Goal: Task Accomplishment & Management: Use online tool/utility

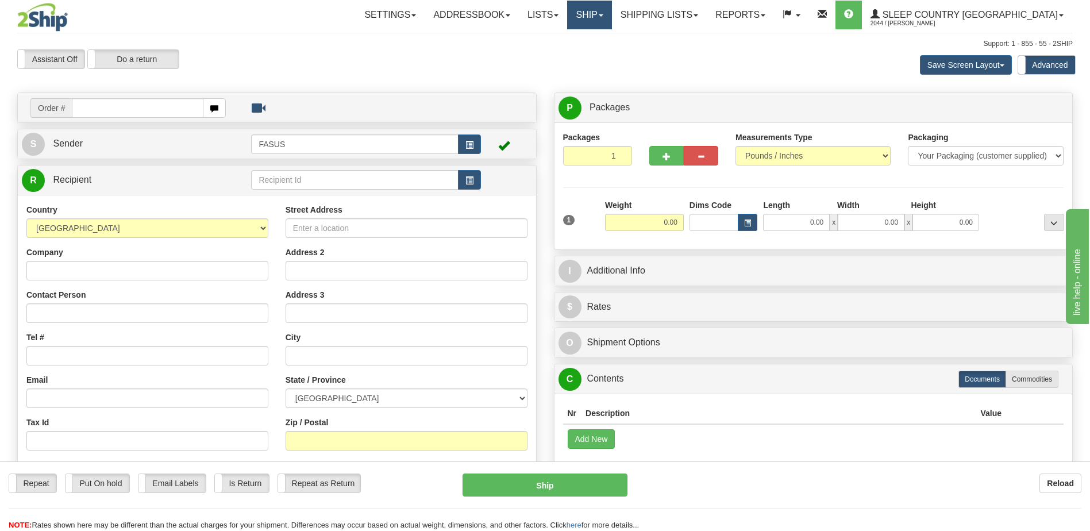
click at [611, 17] on link "Ship" at bounding box center [589, 15] width 44 height 29
click at [600, 55] on span "OnHold / Order Queue" at bounding box center [559, 55] width 81 height 9
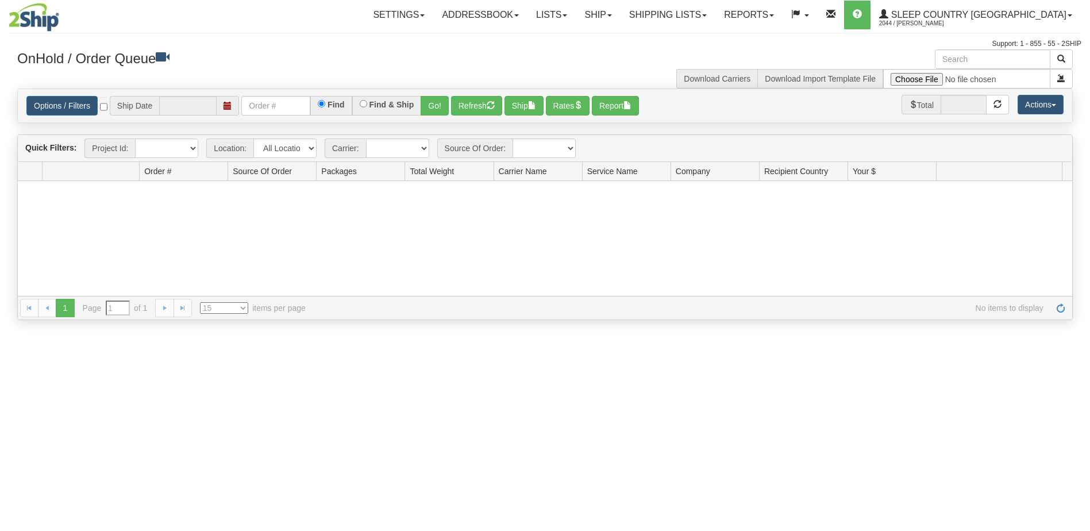
type input "[DATE]"
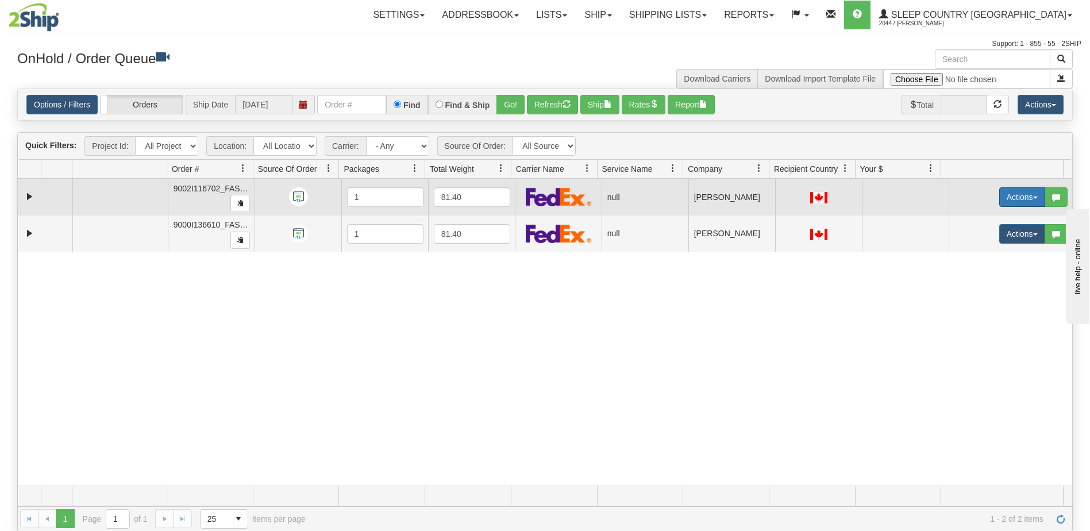
click at [1014, 195] on button "Actions" at bounding box center [1022, 197] width 46 height 20
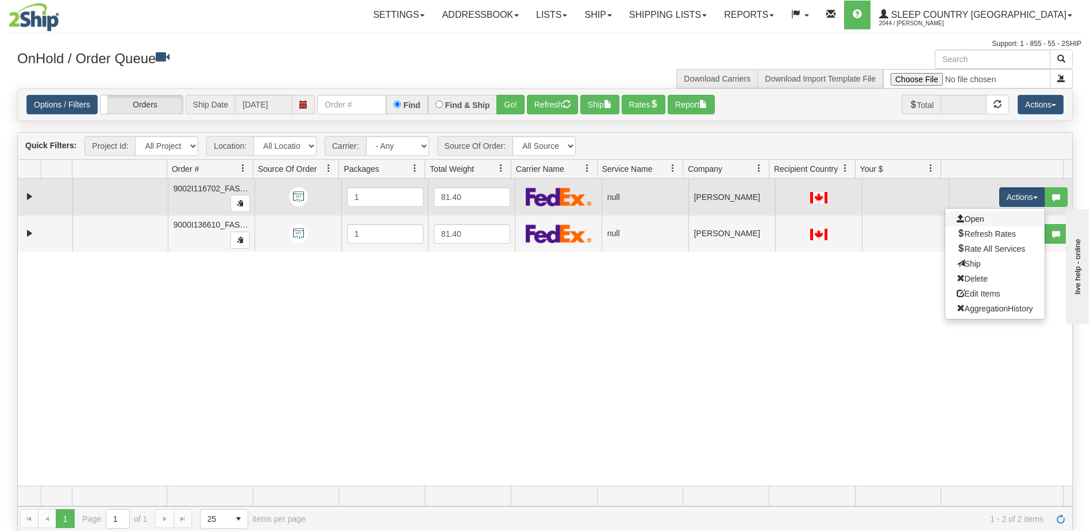
click at [979, 222] on link "Open" at bounding box center [994, 218] width 99 height 15
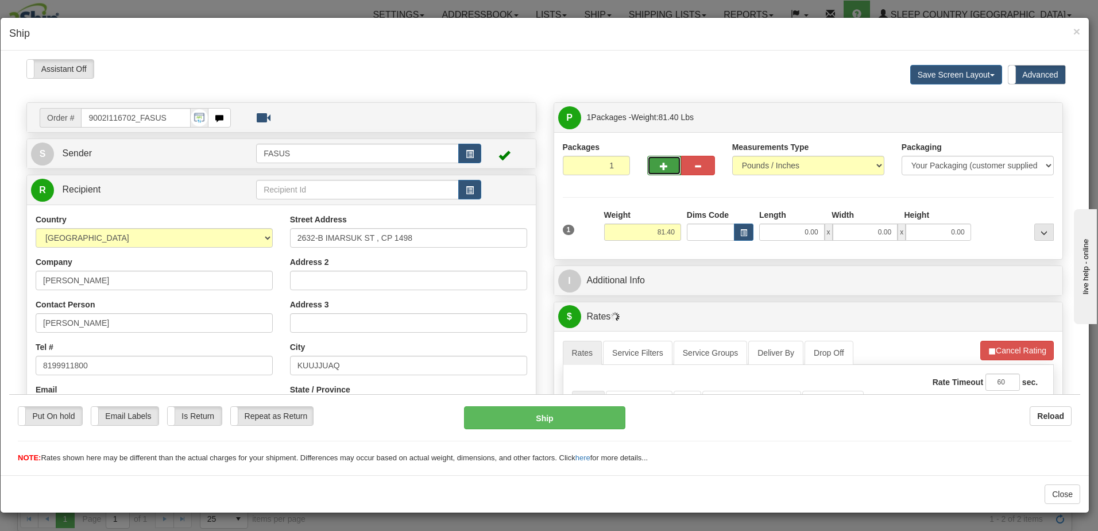
click at [660, 166] on span "button" at bounding box center [664, 165] width 8 height 7
type input "2"
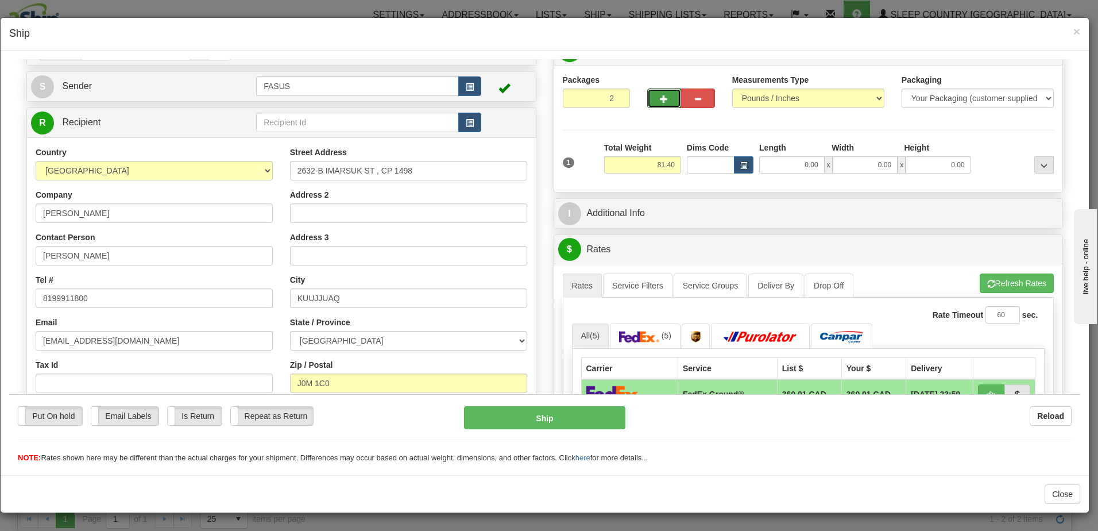
scroll to position [230, 0]
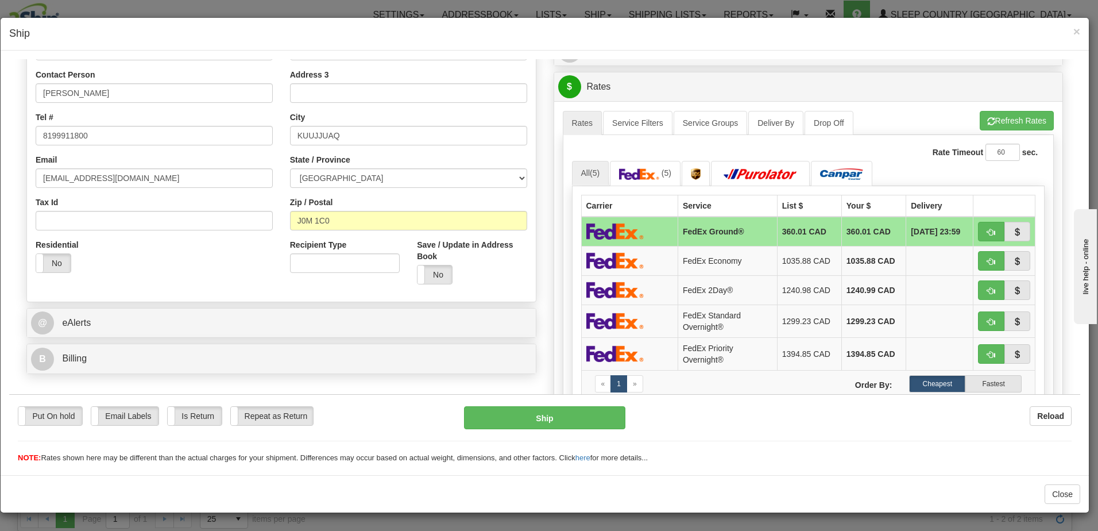
click at [923, 169] on ul "All (5) (5)" at bounding box center [808, 172] width 473 height 25
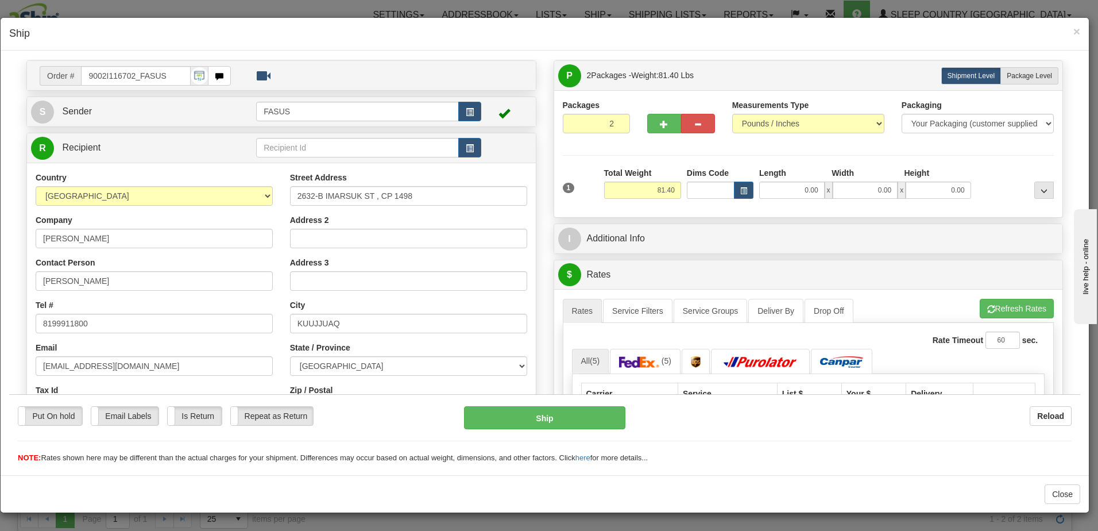
scroll to position [0, 0]
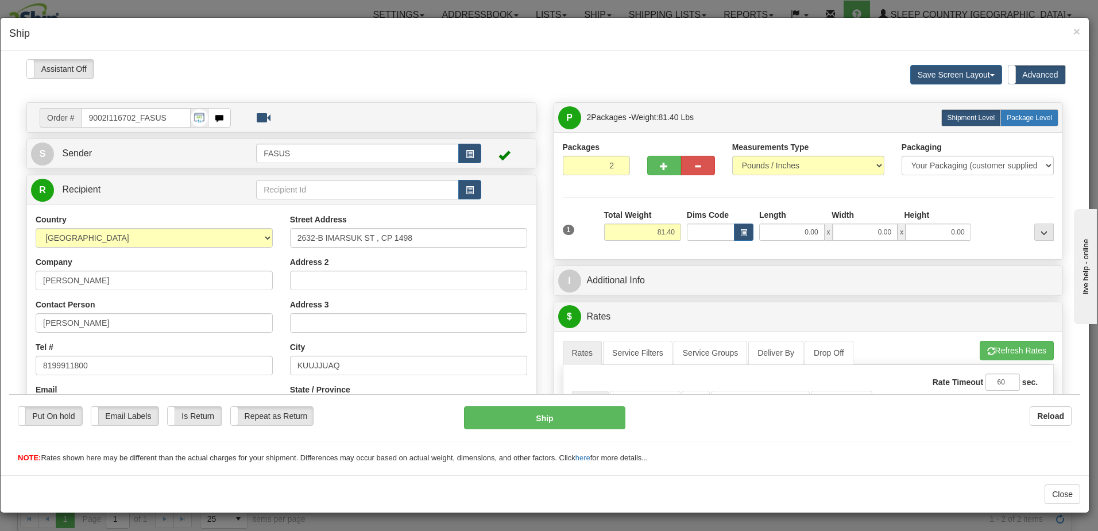
click at [1024, 113] on span "Package Level" at bounding box center [1029, 117] width 45 height 8
radio input "true"
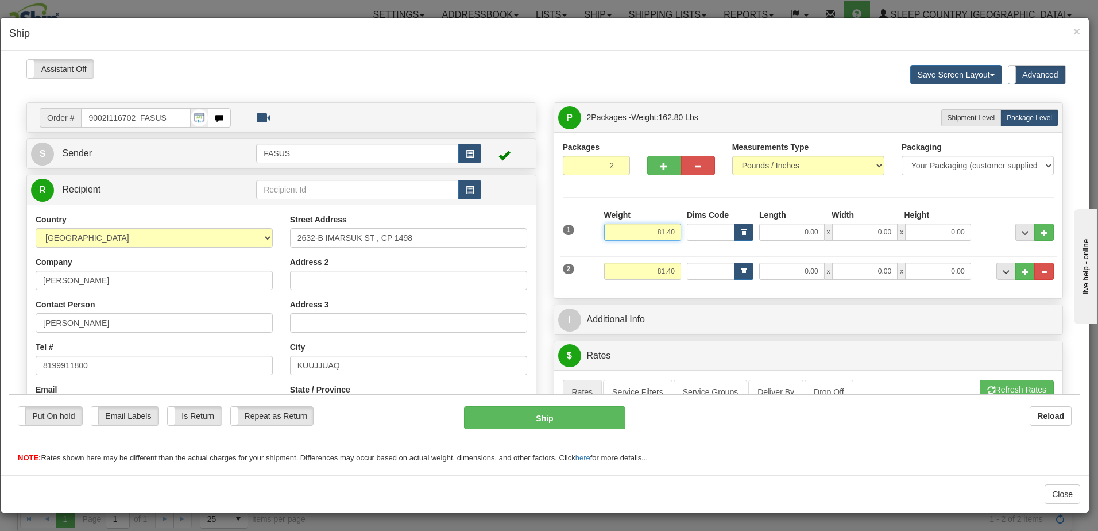
drag, startPoint x: 647, startPoint y: 229, endPoint x: 674, endPoint y: 231, distance: 26.5
click at [674, 230] on input "81.40" at bounding box center [642, 231] width 77 height 17
type input "57.20"
type input "83.50"
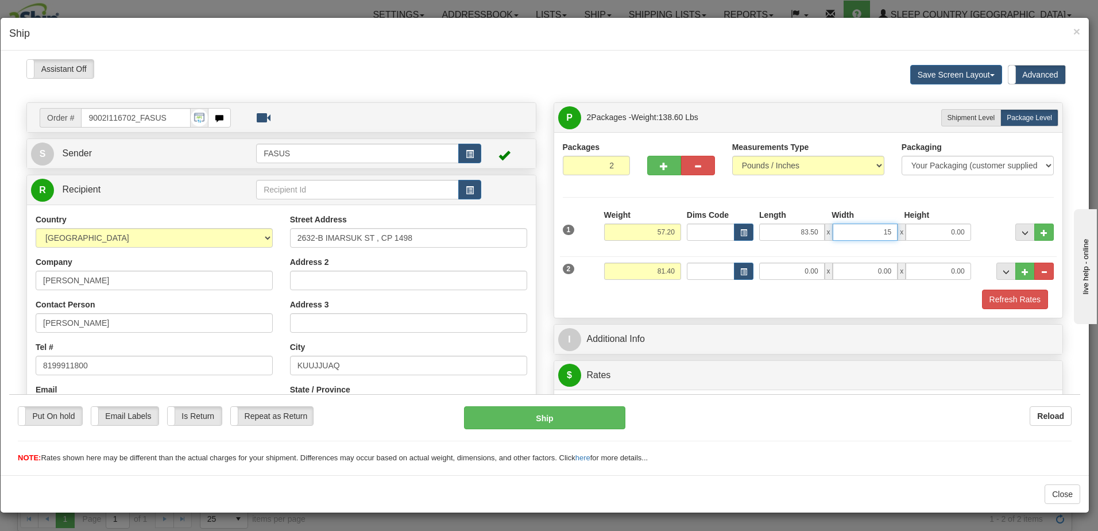
type input "15.00"
type input "4.00"
drag, startPoint x: 643, startPoint y: 267, endPoint x: 808, endPoint y: 259, distance: 164.5
click at [808, 259] on div "2 Weight 81.40 Dims Code Length Width Height" at bounding box center [808, 269] width 497 height 38
type input "23.00"
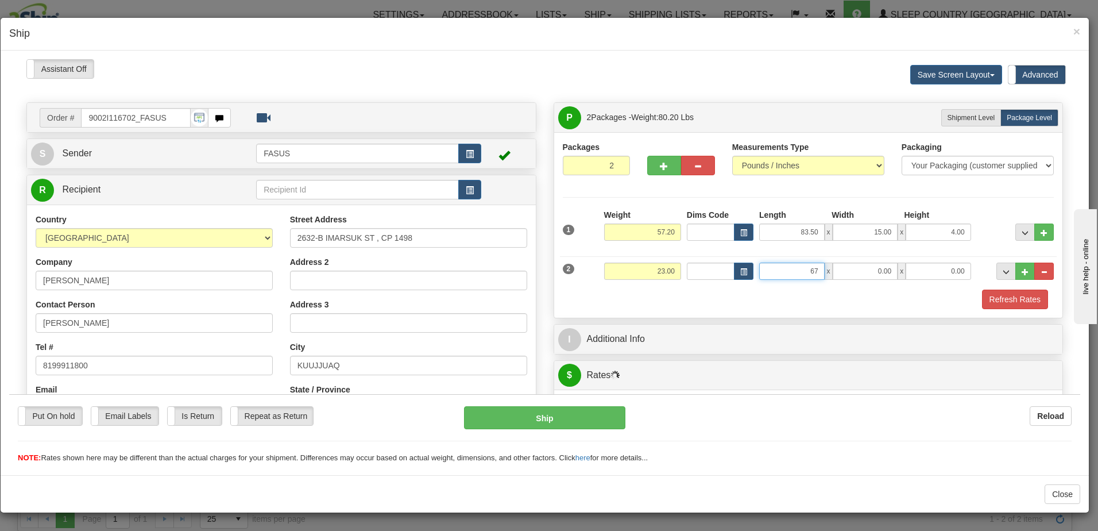
type input "67.00"
type input "14.00"
type input "6.00"
click at [717, 297] on div "Refresh Rates" at bounding box center [808, 299] width 497 height 20
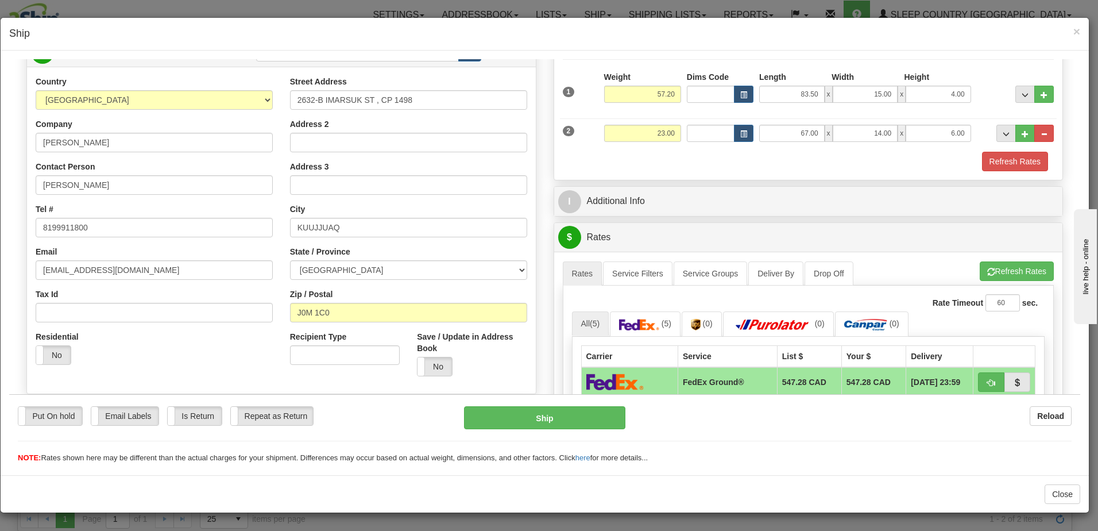
scroll to position [230, 0]
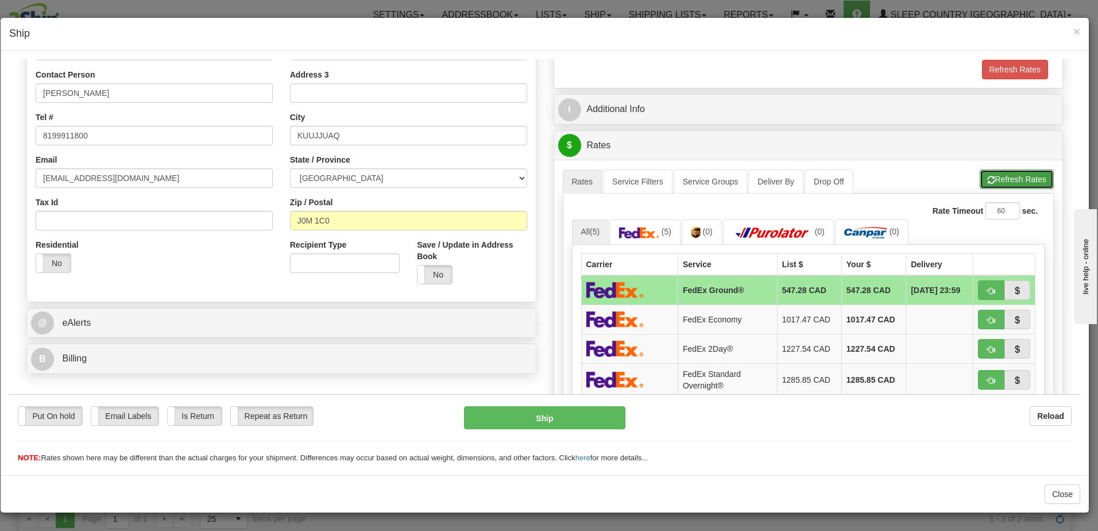
click at [1001, 176] on button "Refresh Rates" at bounding box center [1017, 179] width 74 height 20
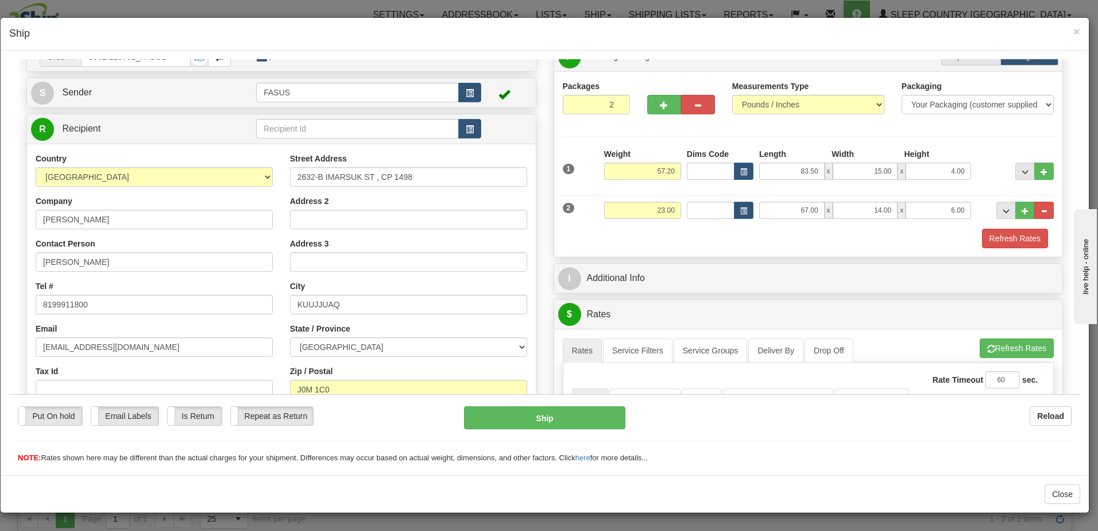
scroll to position [0, 0]
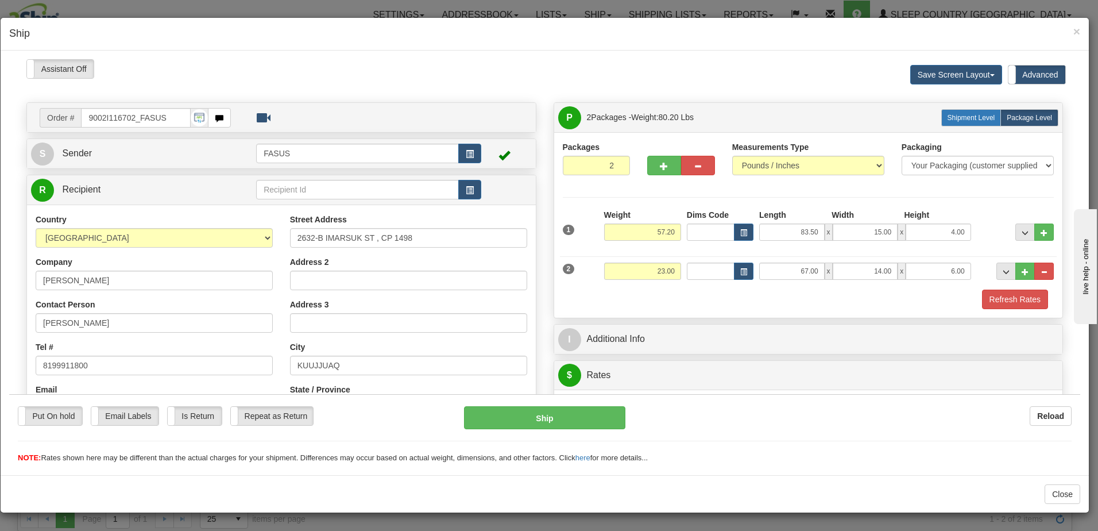
click at [967, 113] on span "Shipment Level" at bounding box center [972, 117] width 48 height 8
radio input "true"
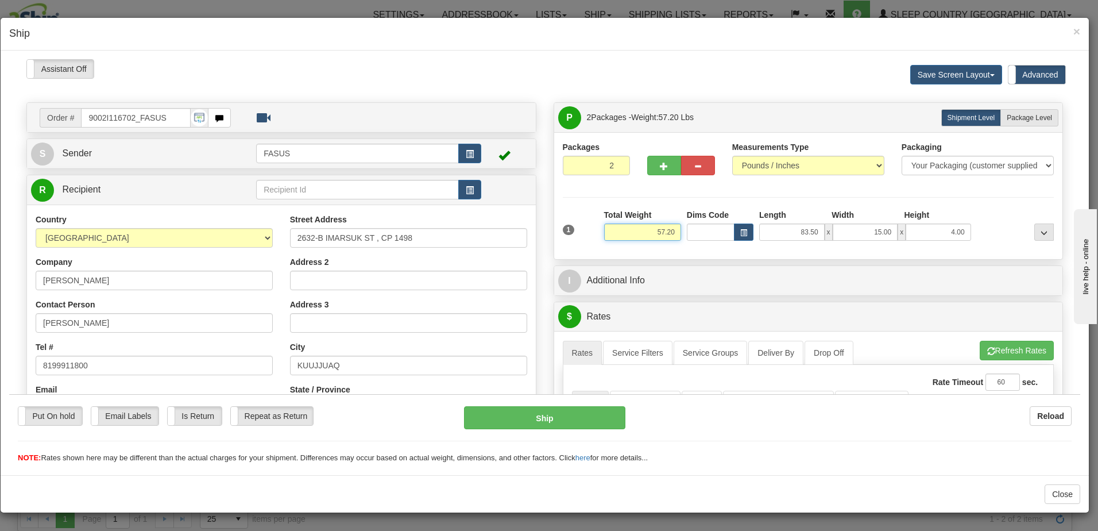
drag, startPoint x: 646, startPoint y: 225, endPoint x: 725, endPoint y: 241, distance: 80.3
click at [725, 241] on div "1 Total Weight 57.20 Dims Code x" at bounding box center [808, 229] width 497 height 41
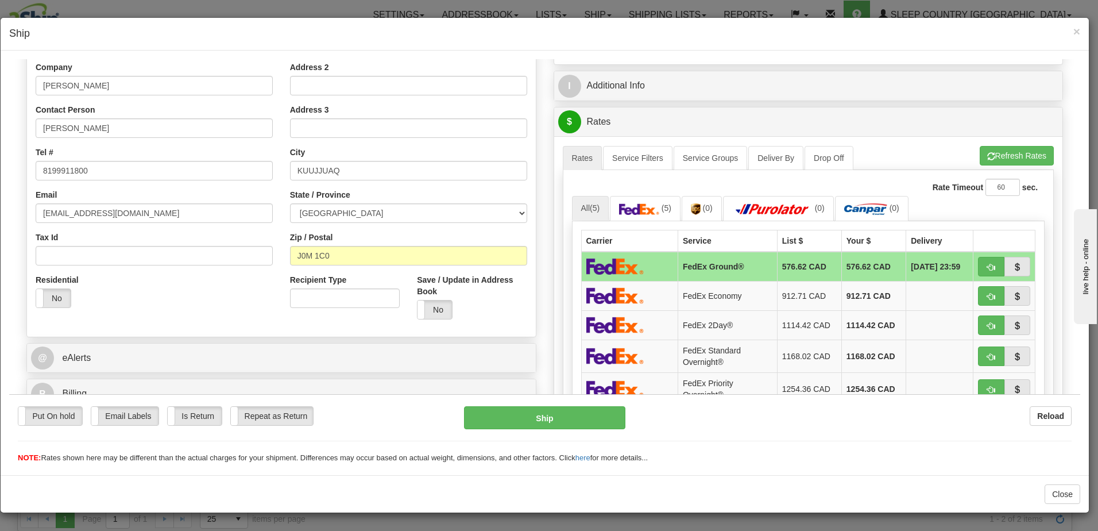
scroll to position [230, 0]
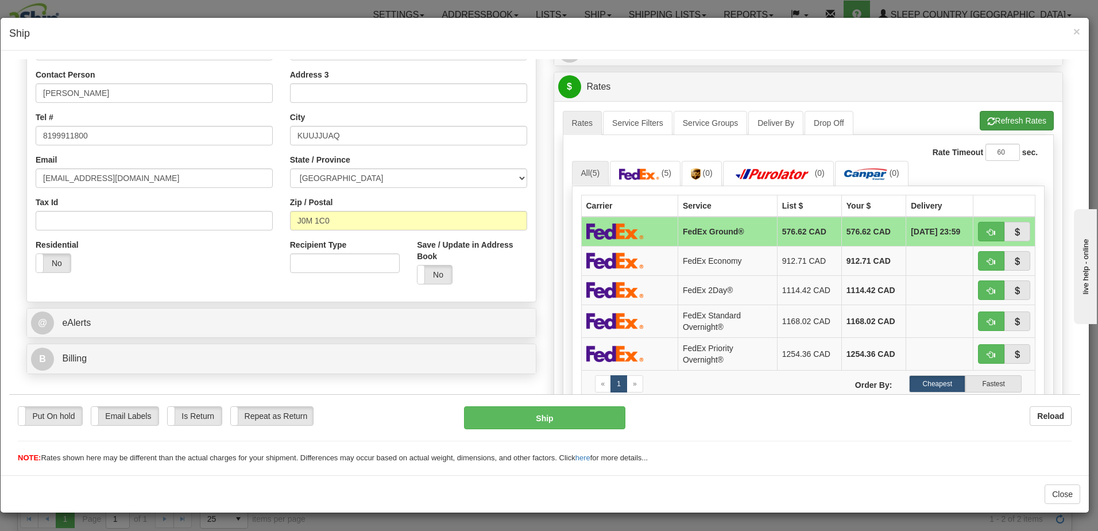
type input "80.20"
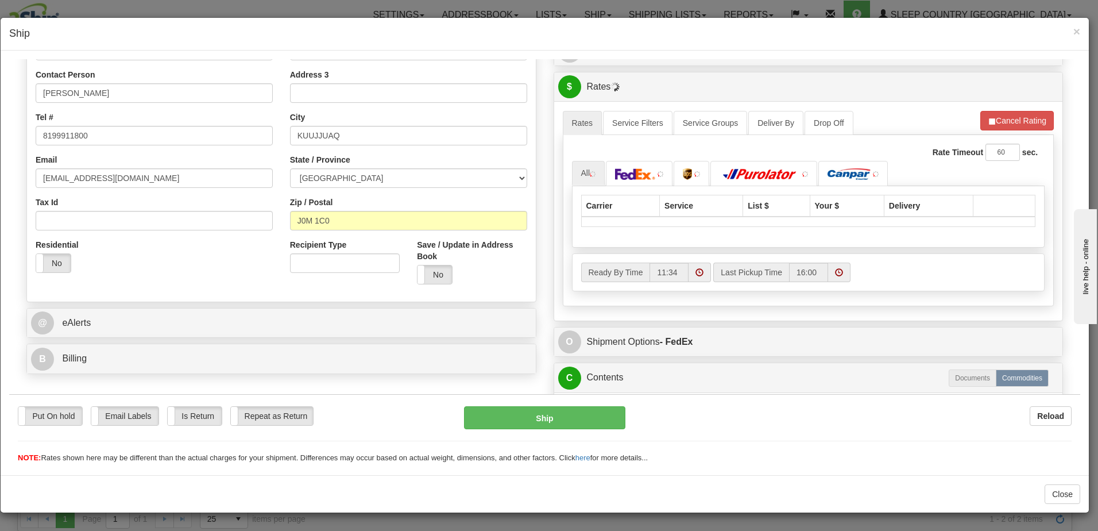
click at [1009, 121] on li "Refresh Rates Cancel Rating" at bounding box center [1018, 120] width 74 height 20
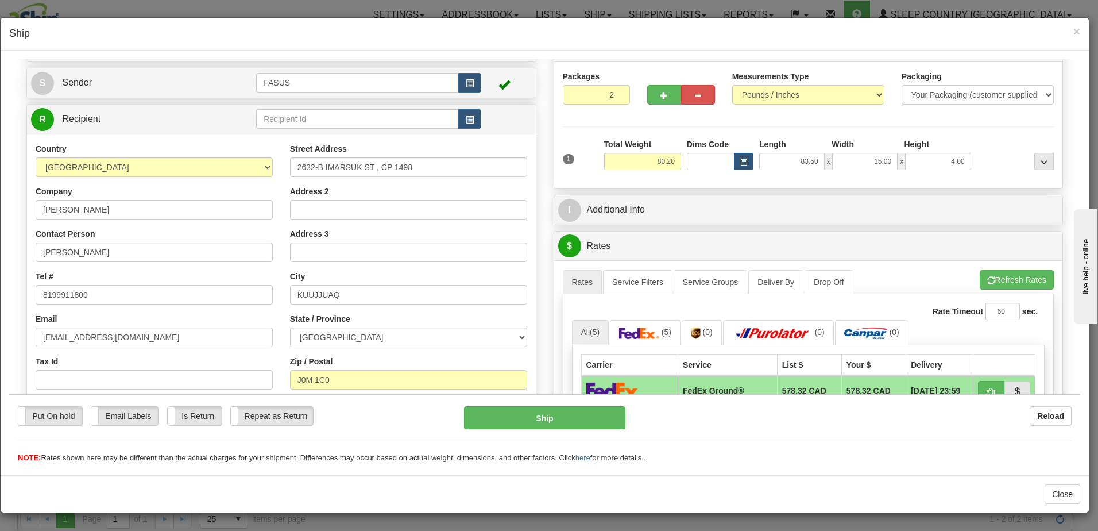
scroll to position [0, 0]
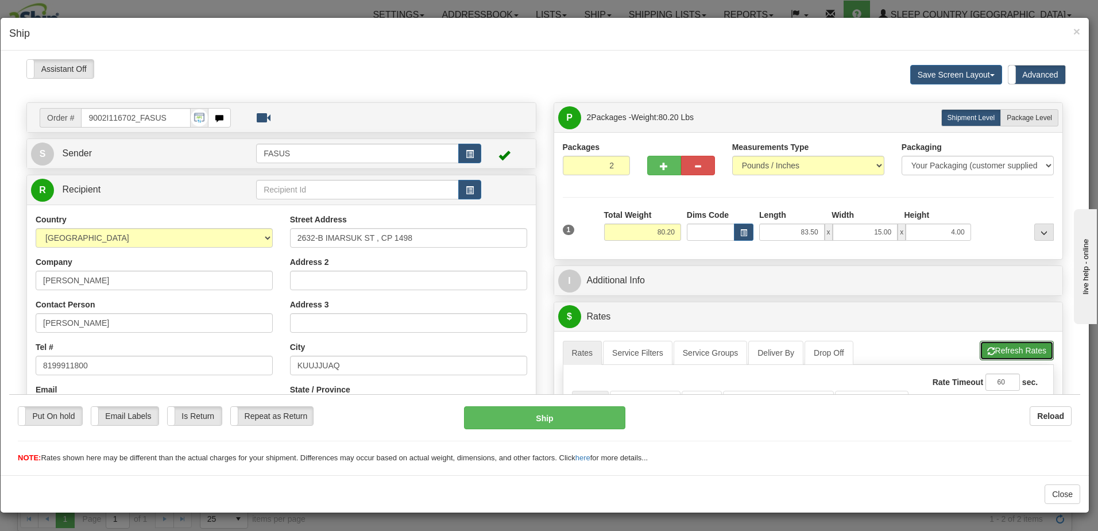
click at [1013, 348] on button "Refresh Rates" at bounding box center [1017, 350] width 74 height 20
click at [1012, 114] on span "Package Level" at bounding box center [1029, 117] width 45 height 8
radio input "true"
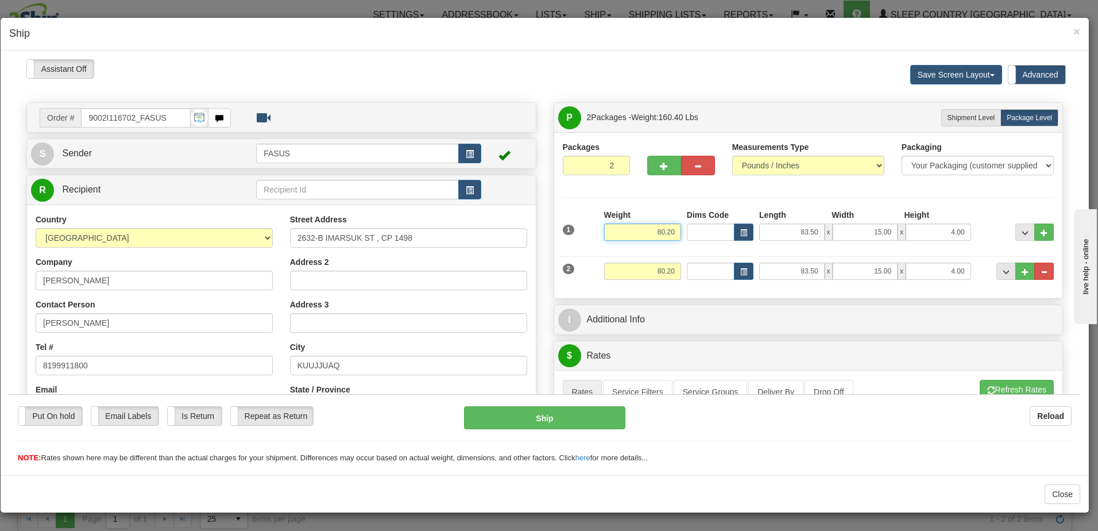
drag, startPoint x: 647, startPoint y: 226, endPoint x: 682, endPoint y: 231, distance: 36.1
click at [682, 231] on div "1 Weight 80.20 Dims Code x x" at bounding box center [808, 229] width 497 height 41
type input "57.20"
type input "83.50"
type input "15.00"
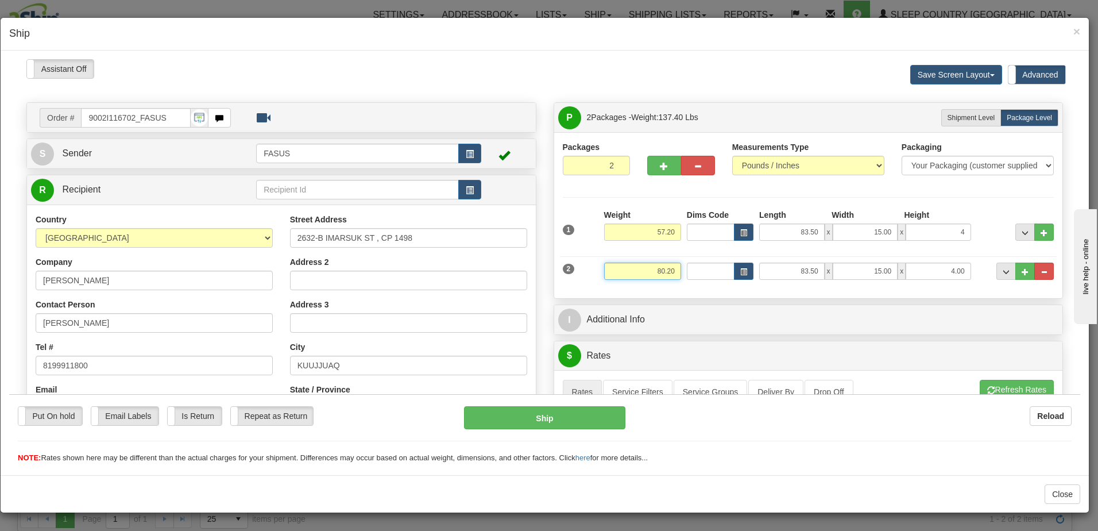
type input "4.00"
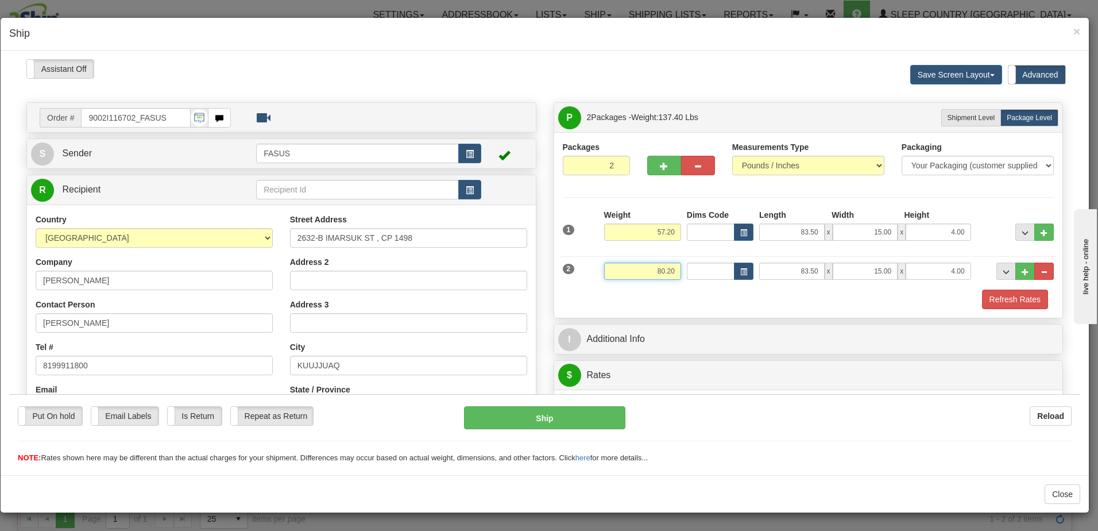
drag, startPoint x: 652, startPoint y: 266, endPoint x: 696, endPoint y: 271, distance: 44.5
click at [696, 271] on div "2 Weight 80.20 Dims Code Length Width Height" at bounding box center [808, 269] width 497 height 38
type input "23.00"
type input "67.00"
type input "14.00"
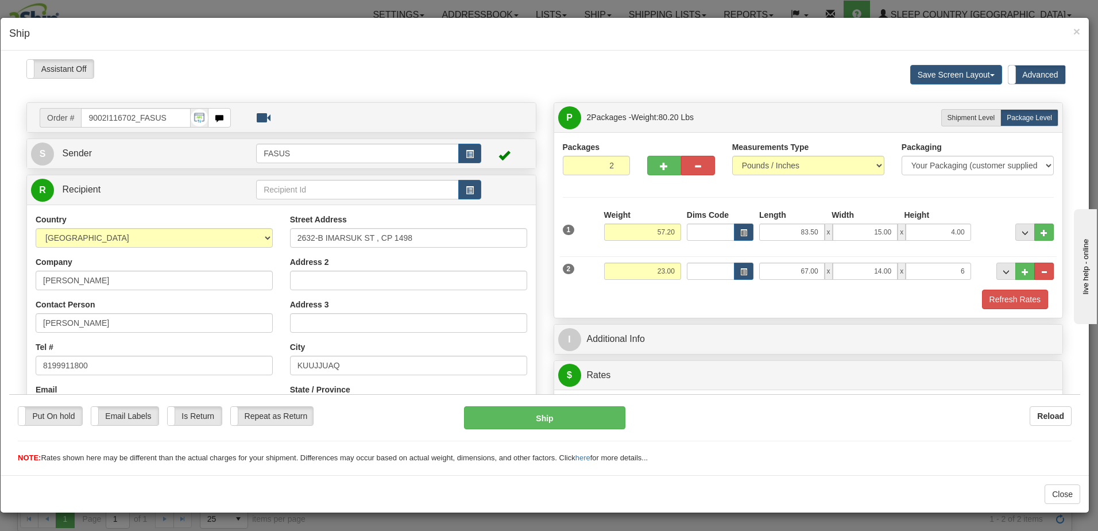
type input "6.00"
click at [950, 206] on div "Packages 2 2 Measurements Type" at bounding box center [809, 225] width 492 height 168
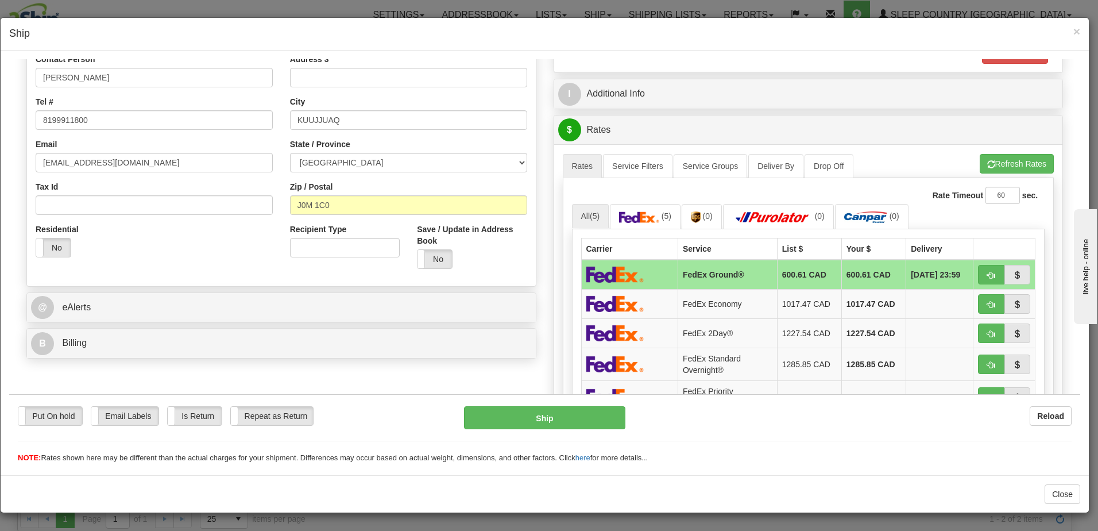
scroll to position [287, 0]
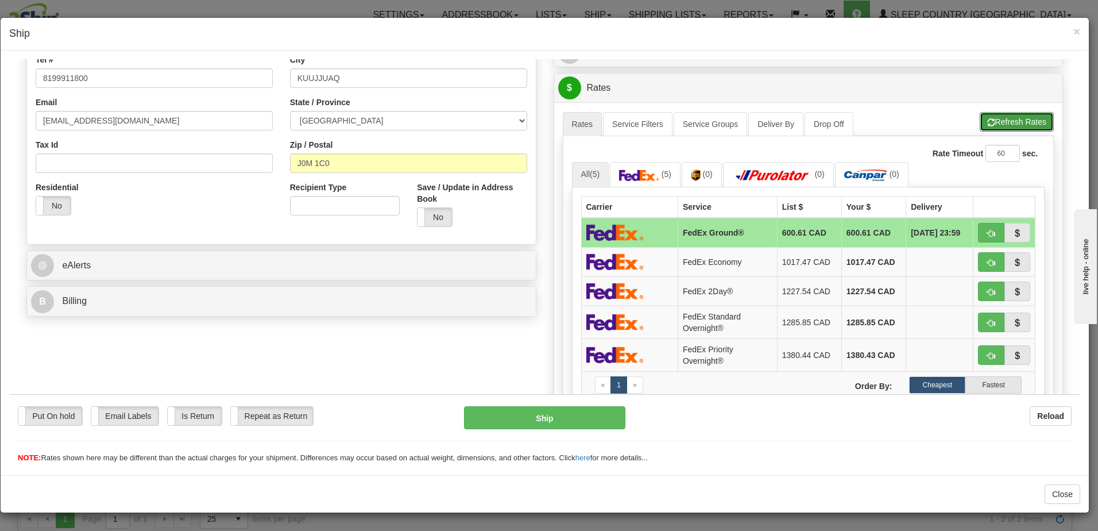
click at [987, 122] on span "button" at bounding box center [991, 121] width 8 height 7
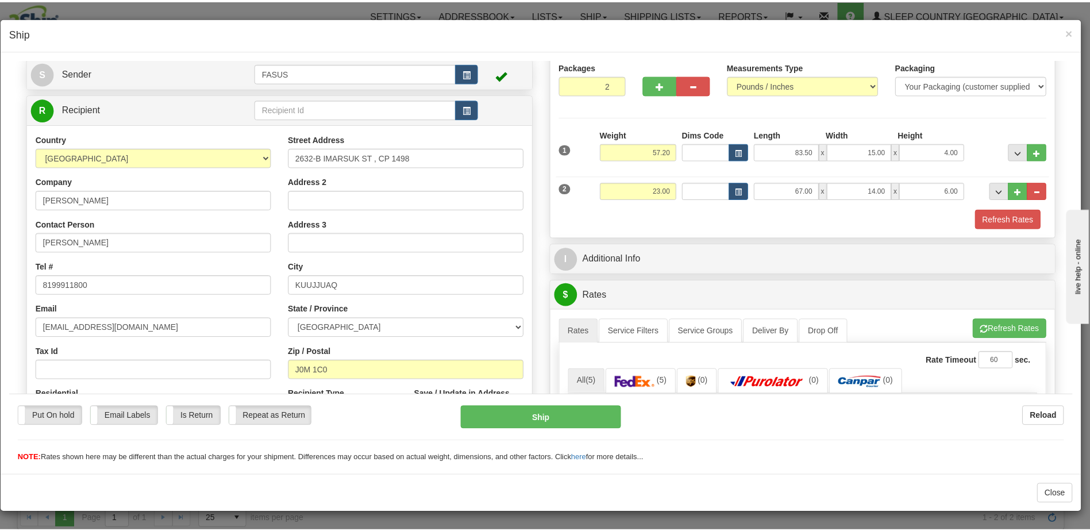
scroll to position [0, 0]
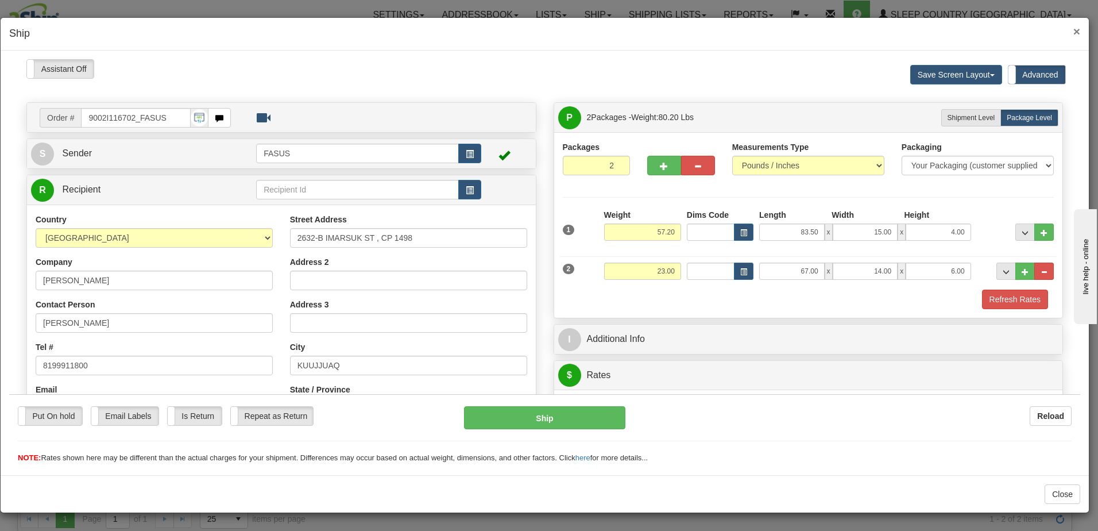
click at [1077, 33] on span "×" at bounding box center [1077, 31] width 7 height 13
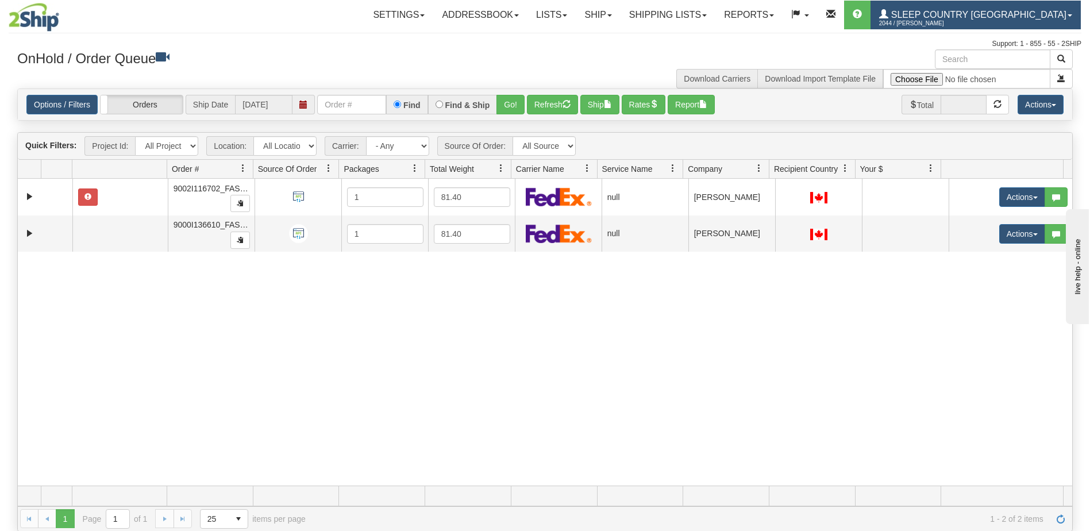
drag, startPoint x: 1012, startPoint y: 14, endPoint x: 986, endPoint y: 28, distance: 28.5
click at [1012, 15] on span "Sleep Country [GEOGRAPHIC_DATA]" at bounding box center [977, 15] width 178 height 10
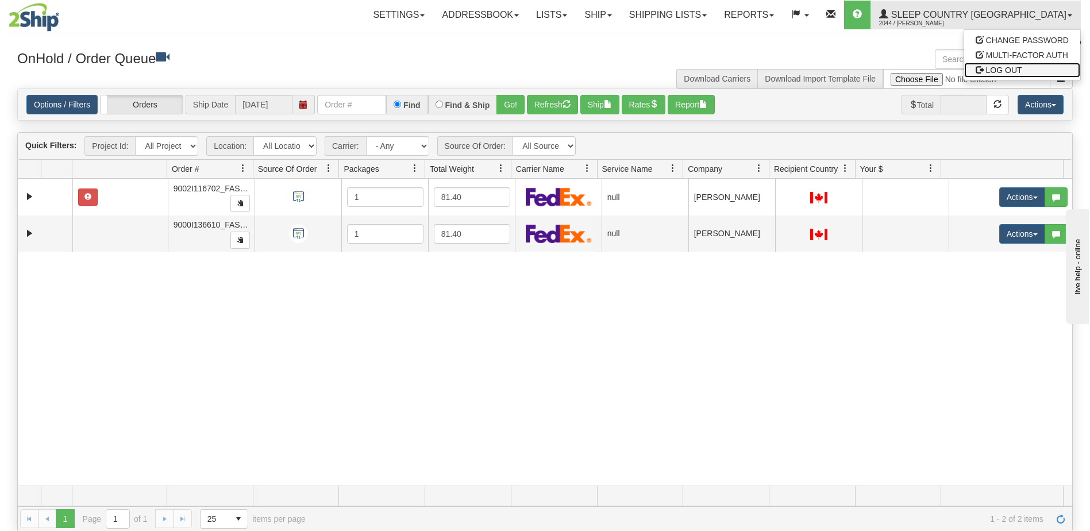
click at [1018, 68] on span "LOG OUT" at bounding box center [1004, 69] width 36 height 9
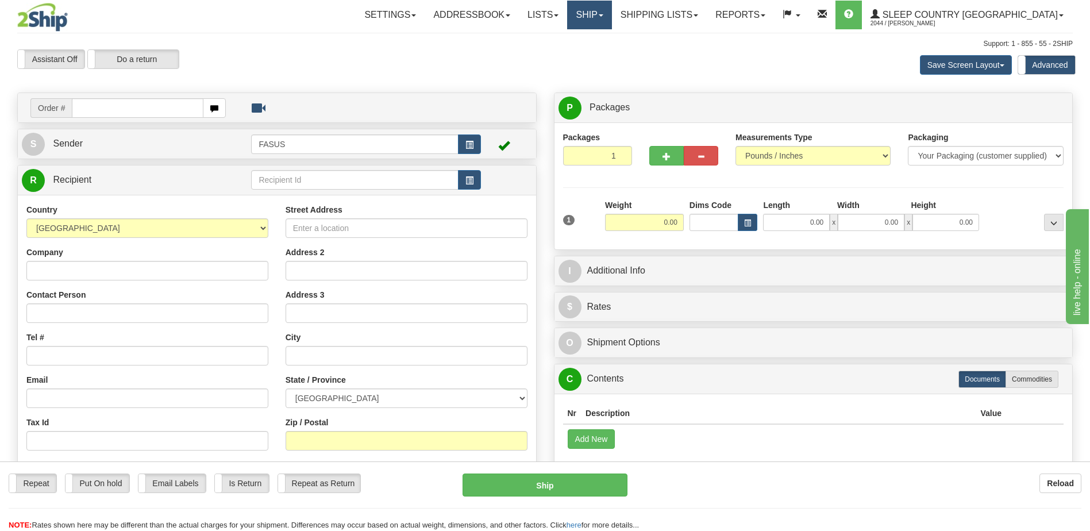
click at [611, 15] on link "Ship" at bounding box center [589, 15] width 44 height 29
click at [600, 54] on span "OnHold / Order Queue" at bounding box center [559, 55] width 81 height 9
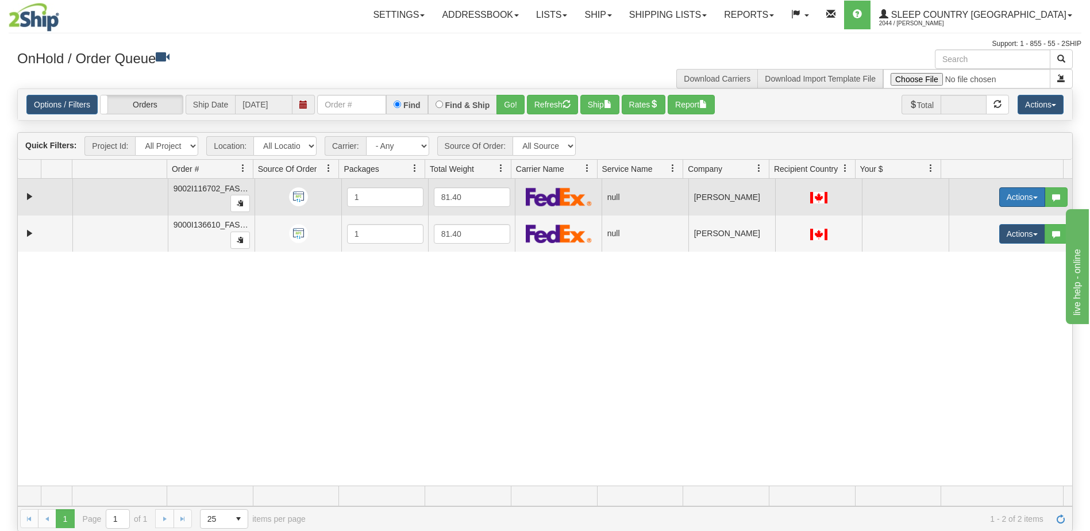
click at [1016, 195] on button "Actions" at bounding box center [1022, 197] width 46 height 20
click at [963, 222] on span "Open" at bounding box center [970, 218] width 28 height 9
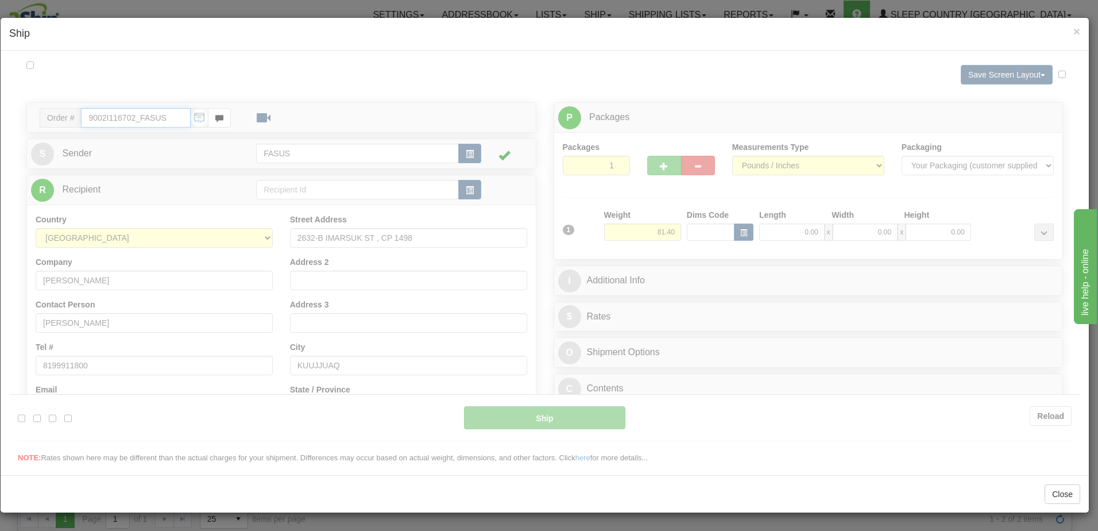
type input "11:58"
type input "16:00"
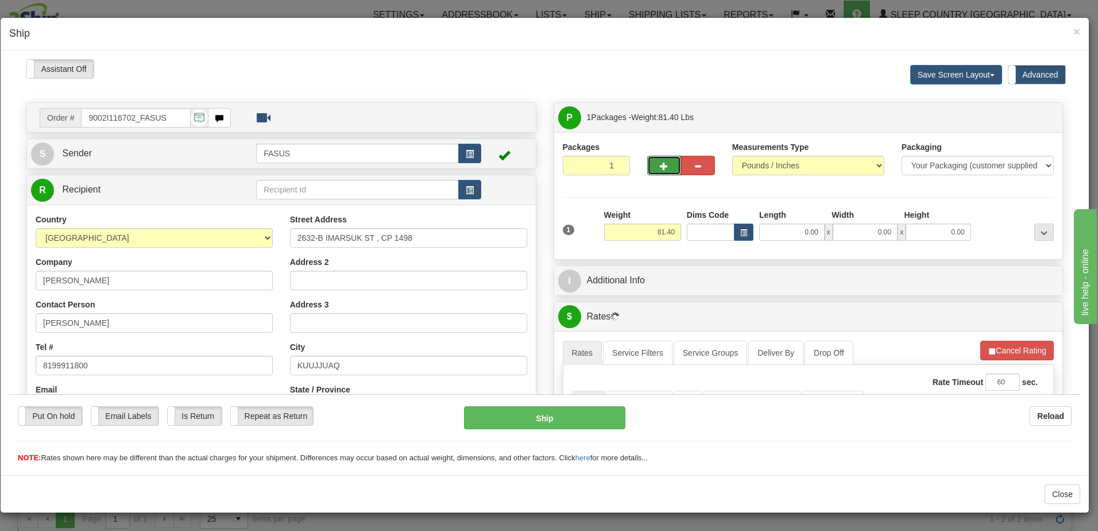
click at [663, 163] on span "button" at bounding box center [664, 165] width 8 height 7
type input "2"
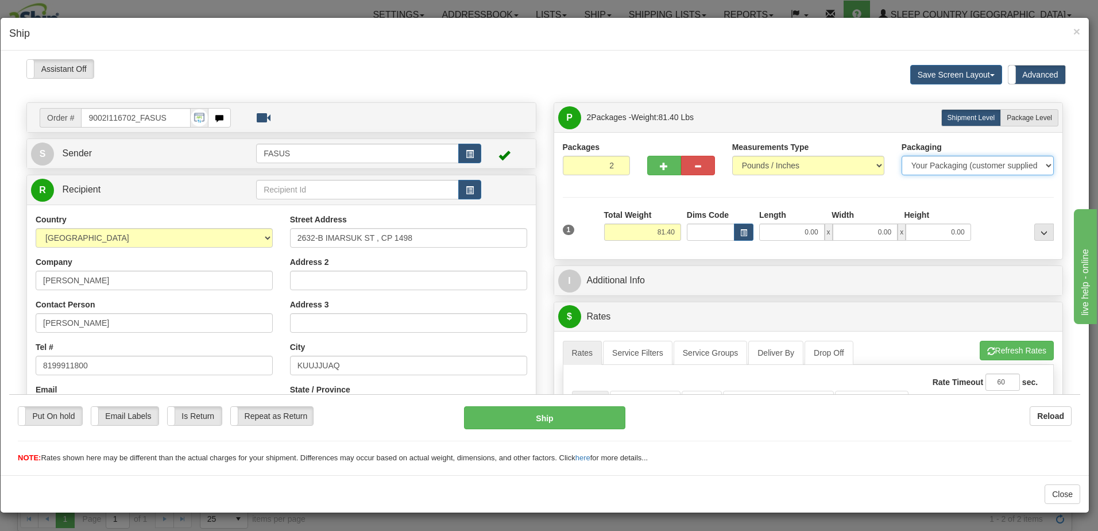
click at [939, 164] on select "Your Packaging (customer supplied) Envelope (carrier supplied) Pack (carrier su…" at bounding box center [978, 165] width 152 height 20
click at [984, 203] on div "Packages 2 1 Measurements Type" at bounding box center [809, 195] width 492 height 109
click at [1041, 165] on select "Your Packaging (customer supplied) Envelope (carrier supplied) Pack (carrier su…" at bounding box center [978, 165] width 152 height 20
click at [902, 155] on select "Your Packaging (customer supplied) Envelope (carrier supplied) Pack (carrier su…" at bounding box center [978, 165] width 152 height 20
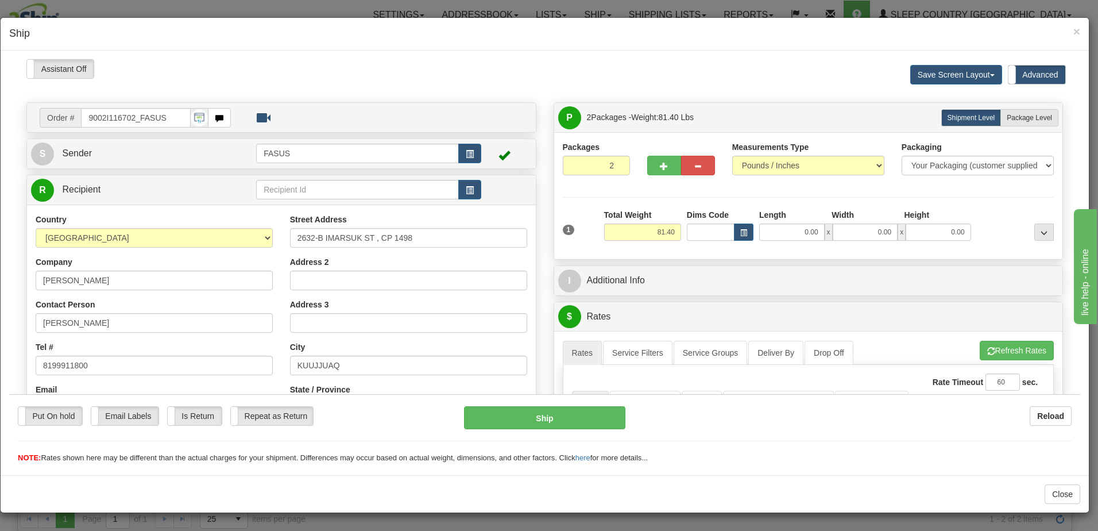
click at [989, 195] on div "Packages 2 1 Measurements Type" at bounding box center [809, 195] width 492 height 109
click at [1029, 117] on span "Package Level" at bounding box center [1029, 117] width 45 height 8
radio input "true"
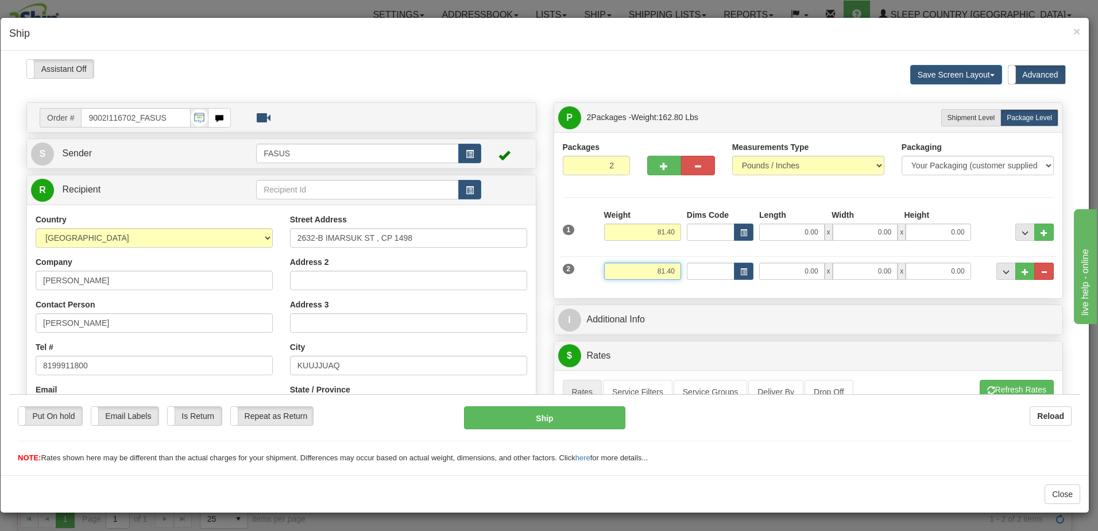
drag, startPoint x: 647, startPoint y: 272, endPoint x: 703, endPoint y: 268, distance: 56.4
click at [703, 268] on div "2 Weight 81.40 Dims Code Length Width Height" at bounding box center [808, 269] width 497 height 38
type input "23.00"
click at [964, 193] on div "Packages 2 2 Measurements Type" at bounding box center [809, 215] width 492 height 148
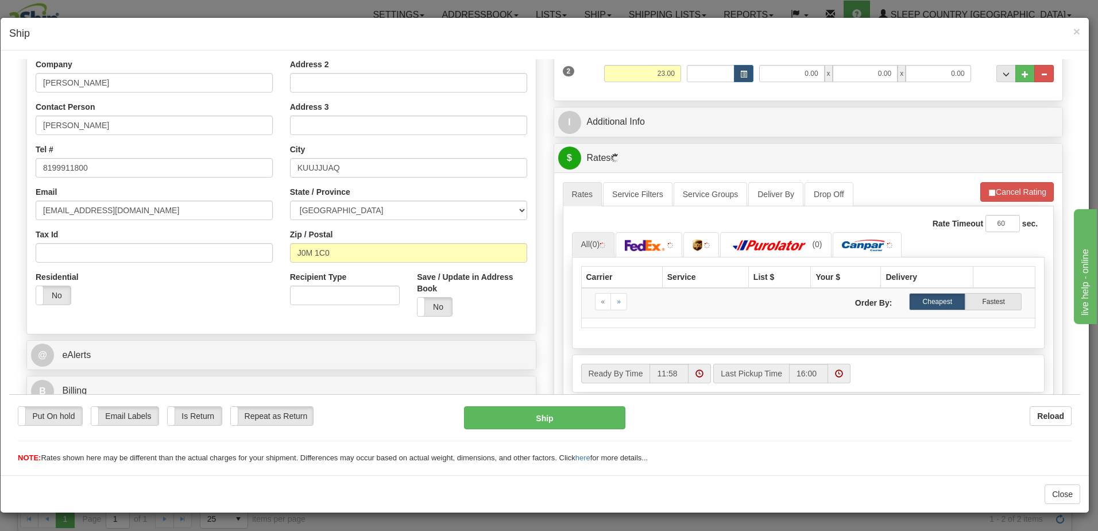
scroll to position [230, 0]
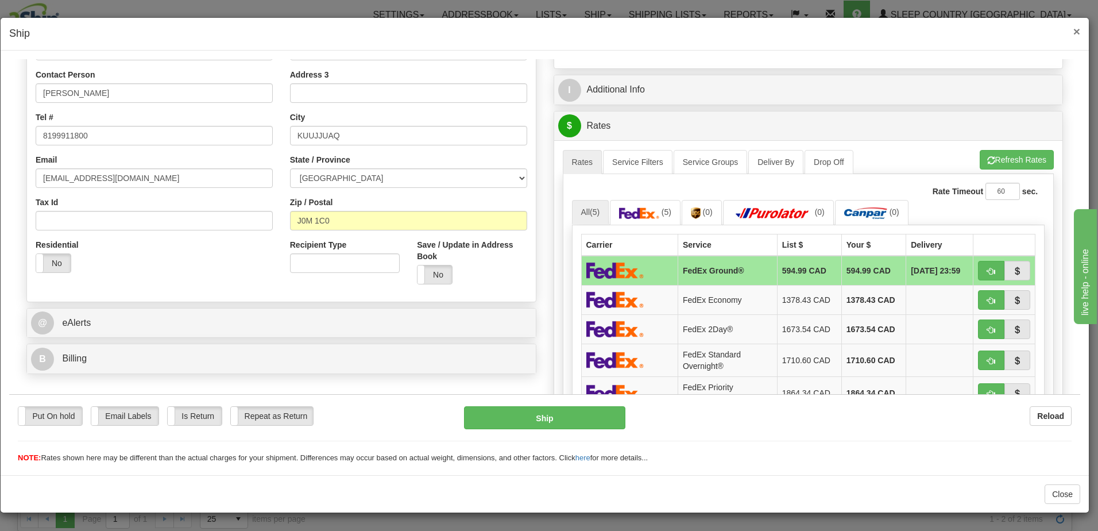
click at [1079, 32] on span "×" at bounding box center [1077, 31] width 7 height 13
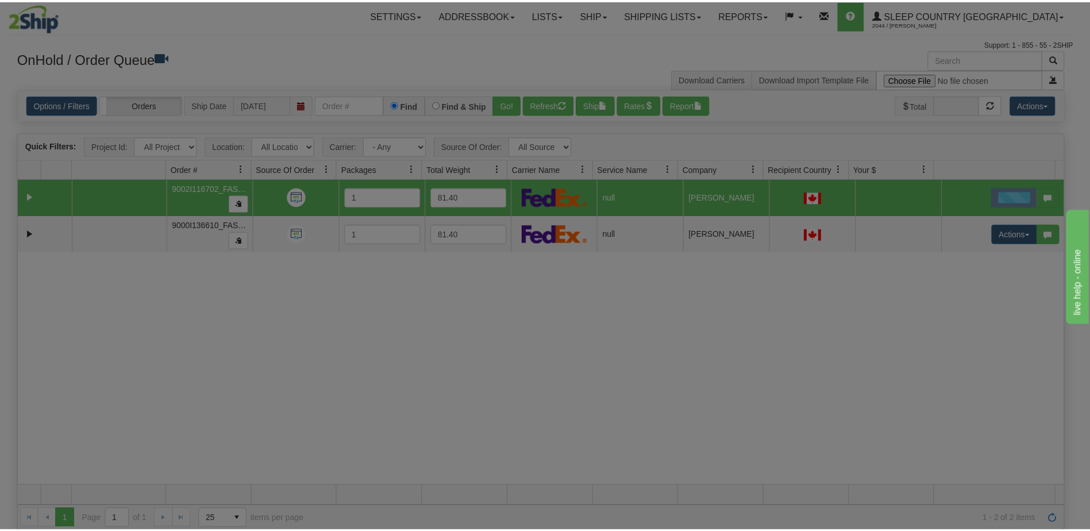
scroll to position [0, 0]
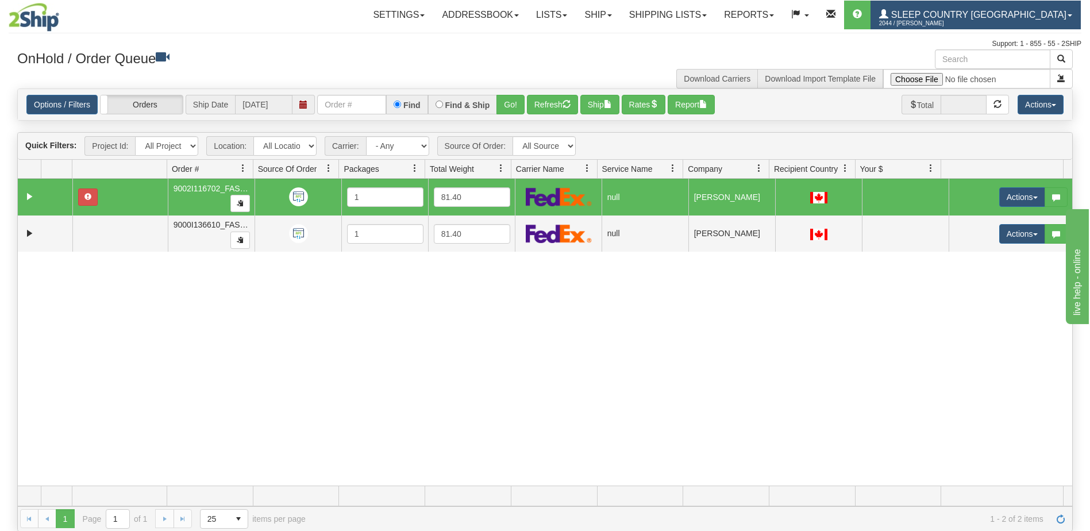
click at [1023, 17] on span "Sleep Country [GEOGRAPHIC_DATA]" at bounding box center [977, 15] width 178 height 10
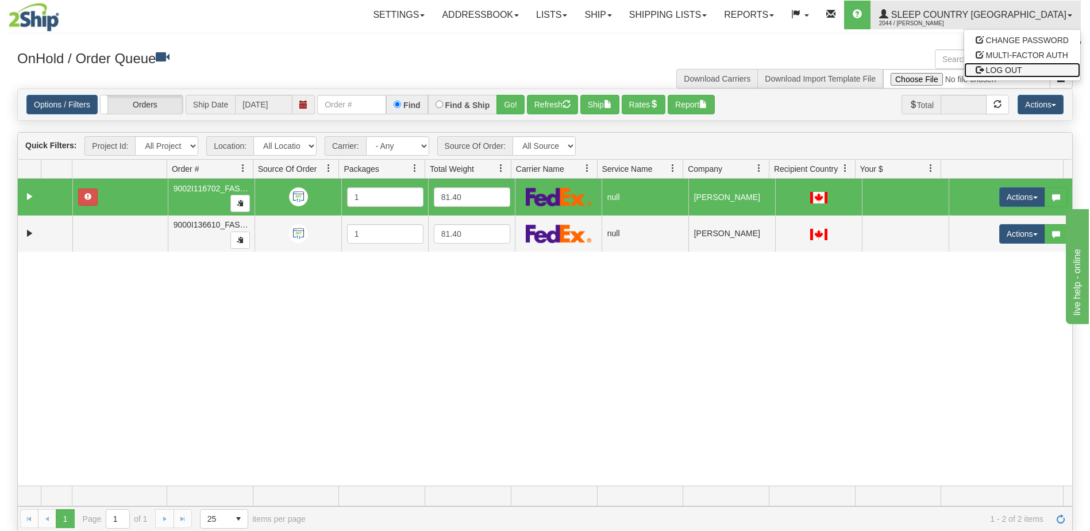
click at [1035, 70] on link "LOG OUT" at bounding box center [1022, 70] width 116 height 15
